Goal: Transaction & Acquisition: Purchase product/service

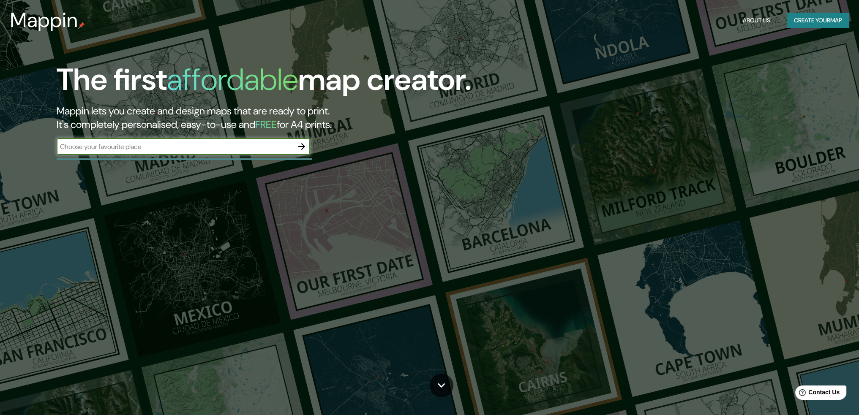
click at [226, 148] on input "text" at bounding box center [175, 147] width 237 height 10
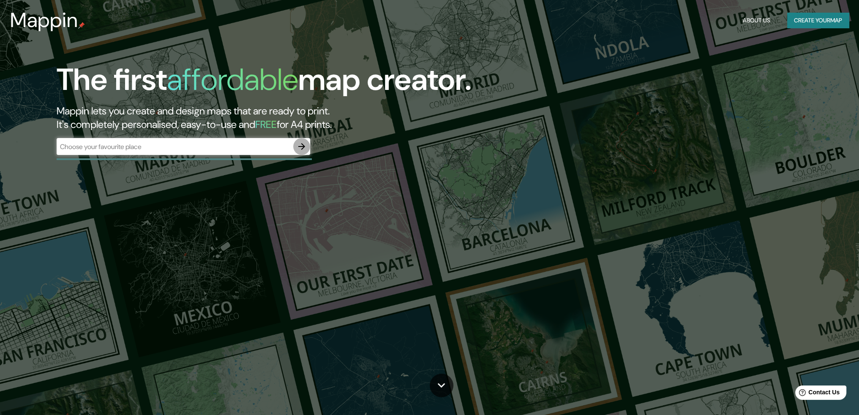
click at [304, 147] on icon "button" at bounding box center [301, 146] width 7 height 7
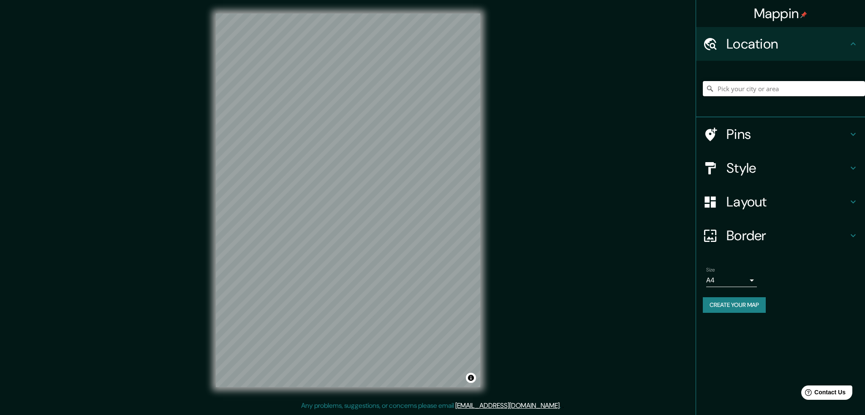
click at [794, 92] on input "Pick your city or area" at bounding box center [784, 88] width 162 height 15
click at [751, 91] on input "[GEOGRAPHIC_DATA], [GEOGRAPHIC_DATA], [GEOGRAPHIC_DATA]" at bounding box center [784, 88] width 162 height 15
paste input "-12.006851458963057, -77.0595428339134"
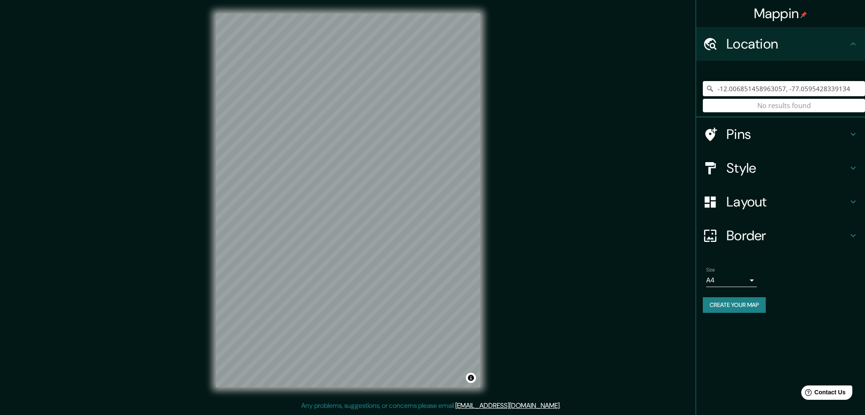
drag, startPoint x: 847, startPoint y: 89, endPoint x: 717, endPoint y: 91, distance: 129.8
click at [717, 91] on input "-12.006851458963057, -77.0595428339134" at bounding box center [784, 88] width 162 height 15
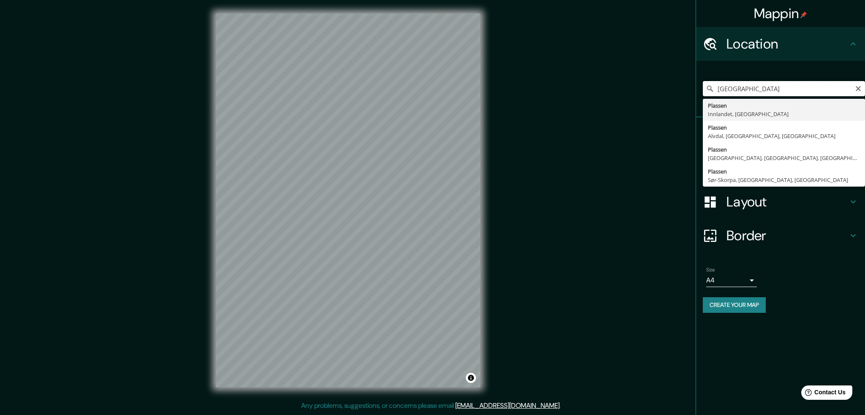
drag, startPoint x: 768, startPoint y: 90, endPoint x: 712, endPoint y: 104, distance: 58.0
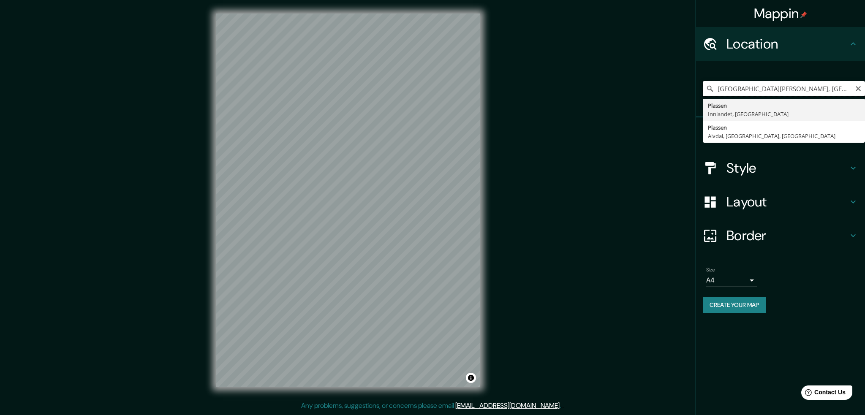
drag, startPoint x: 832, startPoint y: 87, endPoint x: 752, endPoint y: 92, distance: 79.6
click at [752, 92] on input "[GEOGRAPHIC_DATA][PERSON_NAME], [GEOGRAPHIC_DATA], [GEOGRAPHIC_DATA]" at bounding box center [784, 88] width 162 height 15
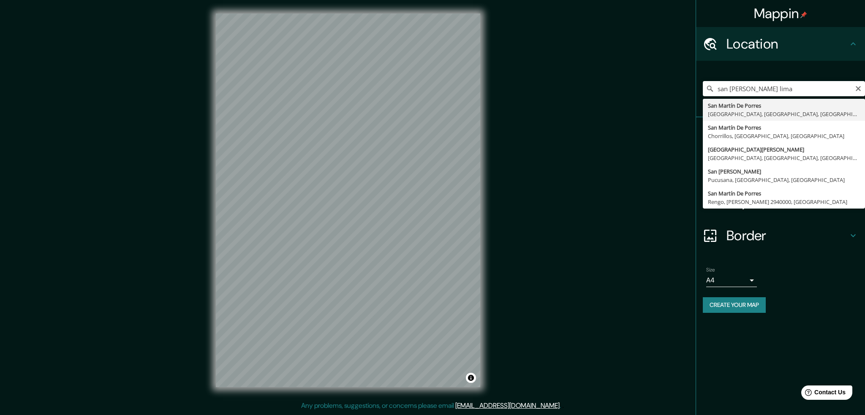
type input "San [PERSON_NAME], [GEOGRAPHIC_DATA], [GEOGRAPHIC_DATA], [GEOGRAPHIC_DATA]"
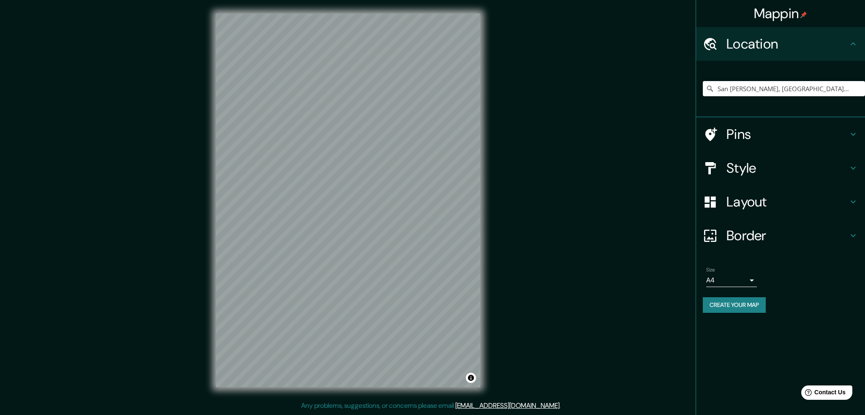
click at [540, 207] on div "Mappin Location [GEOGRAPHIC_DATA][PERSON_NAME], [GEOGRAPHIC_DATA], [GEOGRAPHIC_…" at bounding box center [432, 207] width 865 height 415
click at [769, 161] on h4 "Style" at bounding box center [788, 168] width 122 height 17
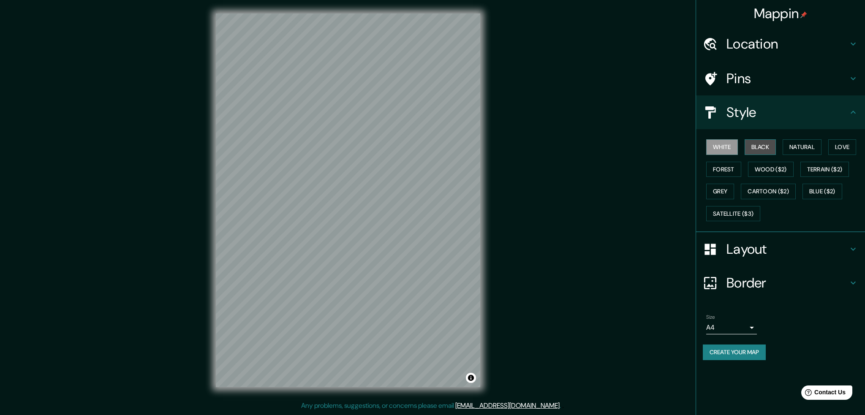
click at [764, 152] on button "Black" at bounding box center [761, 147] width 32 height 16
click at [726, 150] on button "White" at bounding box center [723, 147] width 32 height 16
click at [808, 145] on button "Natural" at bounding box center [802, 147] width 39 height 16
click at [842, 142] on button "Love" at bounding box center [843, 147] width 28 height 16
click at [729, 169] on button "Forest" at bounding box center [724, 170] width 35 height 16
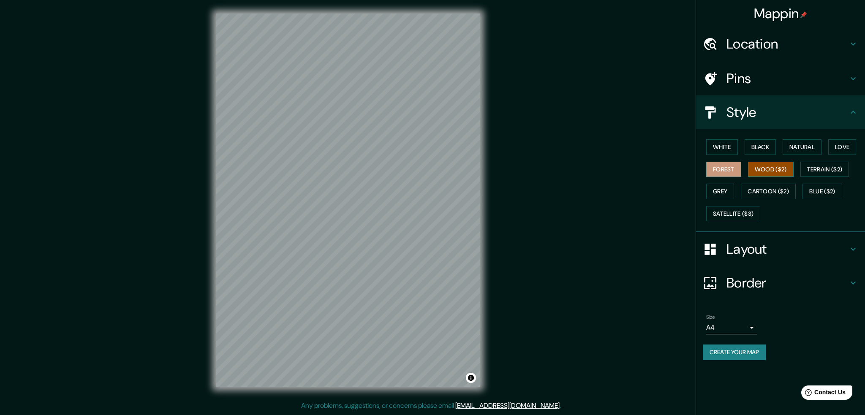
click at [764, 166] on button "Wood ($2)" at bounding box center [771, 170] width 46 height 16
click at [736, 164] on button "Forest" at bounding box center [724, 170] width 35 height 16
click at [816, 164] on button "Terrain ($2)" at bounding box center [825, 170] width 49 height 16
click at [818, 182] on div "White Black Natural Love Forest Wood ($2) Terrain ($2) Grey Cartoon ($2) Blue (…" at bounding box center [784, 180] width 162 height 89
click at [818, 184] on button "Blue ($2)" at bounding box center [823, 192] width 40 height 16
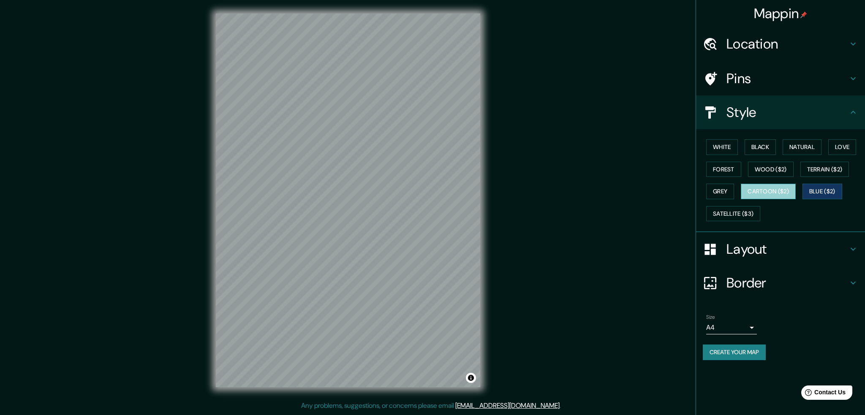
click at [783, 189] on button "Cartoon ($2)" at bounding box center [768, 192] width 55 height 16
click at [716, 195] on button "Grey" at bounding box center [721, 192] width 28 height 16
click at [724, 148] on button "White" at bounding box center [723, 147] width 32 height 16
click at [746, 243] on h4 "Layout" at bounding box center [788, 249] width 122 height 17
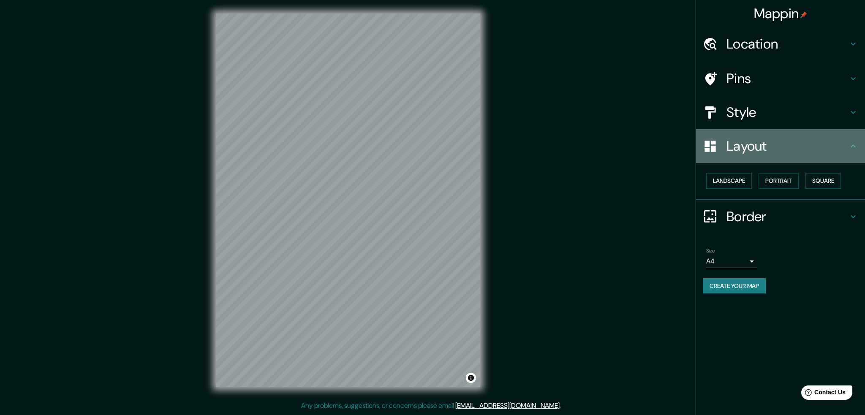
click at [771, 159] on div "Layout" at bounding box center [780, 146] width 169 height 34
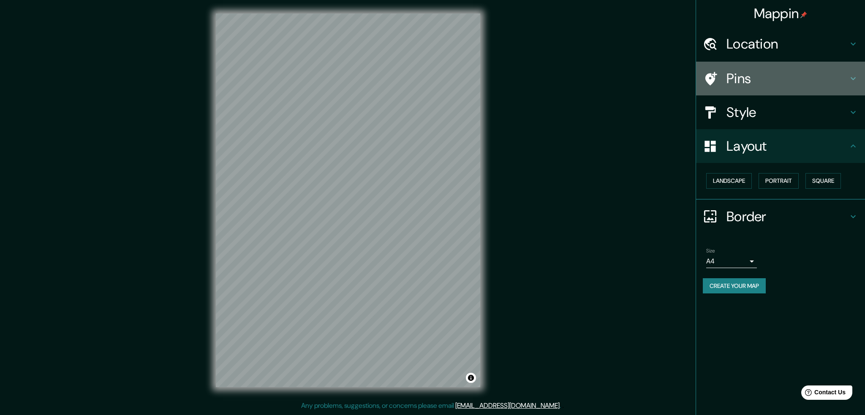
click at [778, 85] on h4 "Pins" at bounding box center [788, 78] width 122 height 17
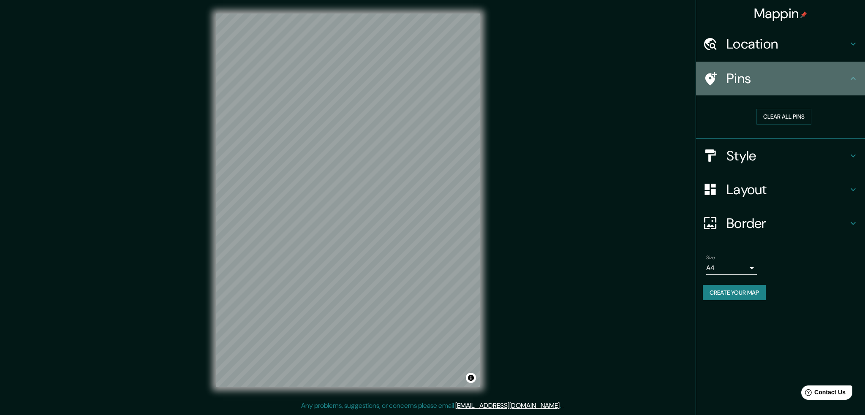
click at [778, 85] on h4 "Pins" at bounding box center [788, 78] width 122 height 17
